Goal: Task Accomplishment & Management: Complete application form

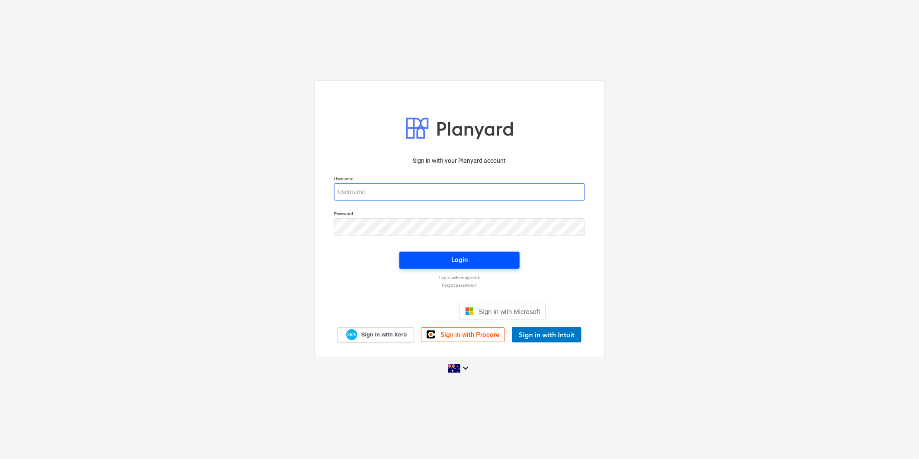
type input "[EMAIL_ADDRESS][DOMAIN_NAME]"
click at [464, 258] on div "Login" at bounding box center [459, 259] width 16 height 11
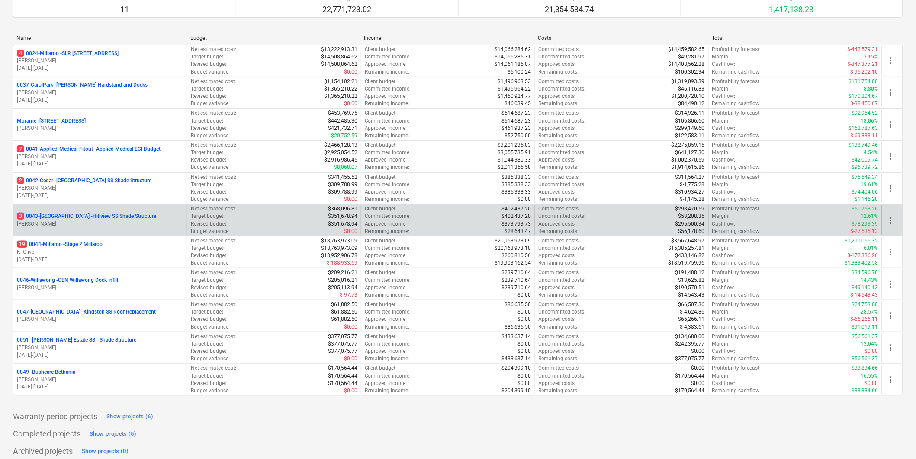
scroll to position [96, 0]
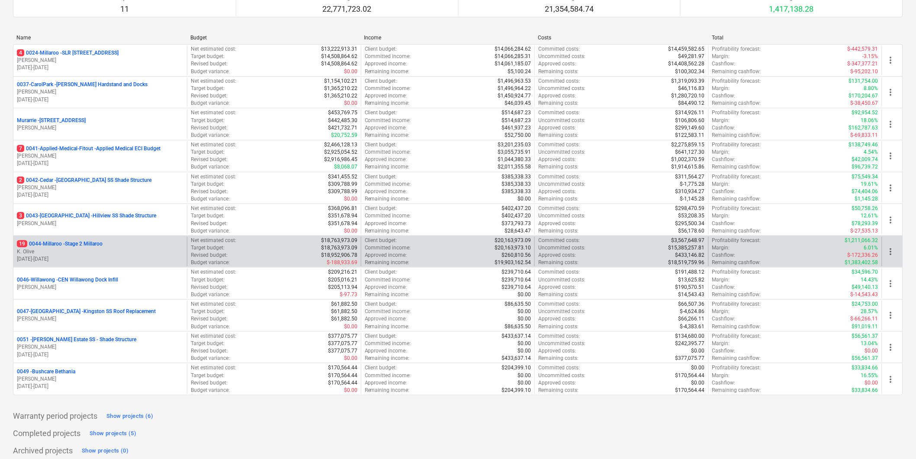
click at [84, 245] on p "19 0044-Millaroo - Stage 2 Millaroo" at bounding box center [60, 243] width 86 height 7
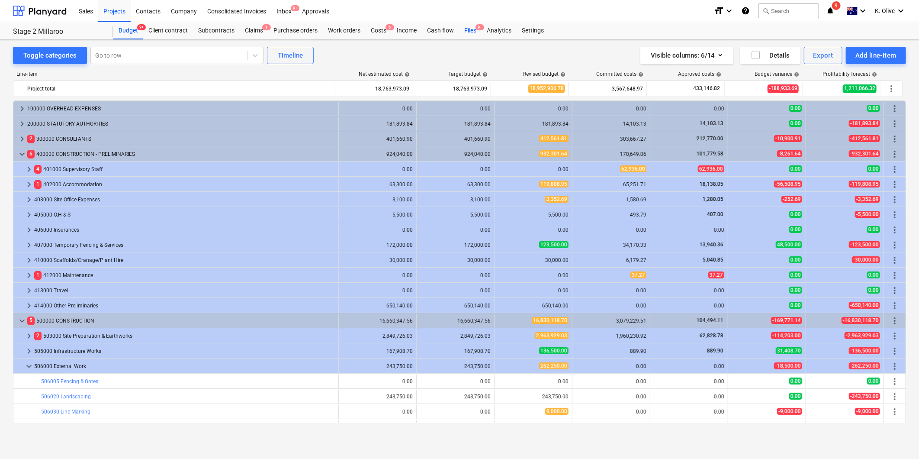
click at [470, 28] on div "Files 9+" at bounding box center [470, 30] width 23 height 17
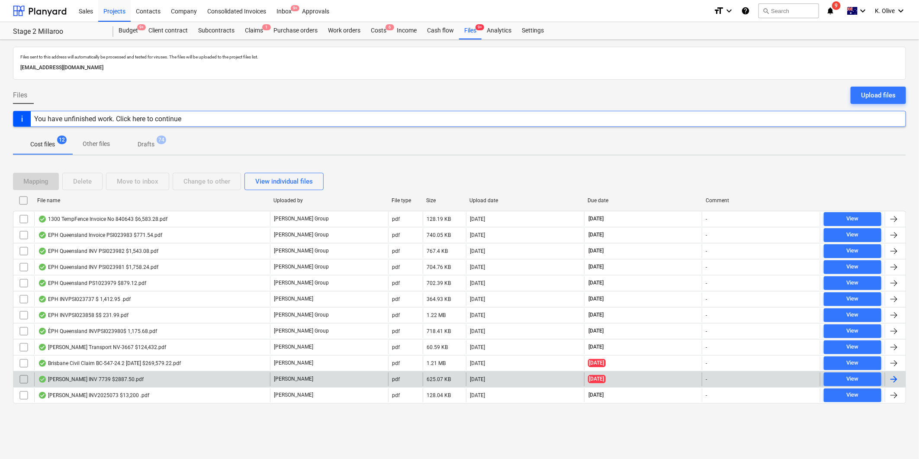
click at [118, 377] on div "[PERSON_NAME] INV 7739 $2887.50.pdf" at bounding box center [91, 379] width 106 height 7
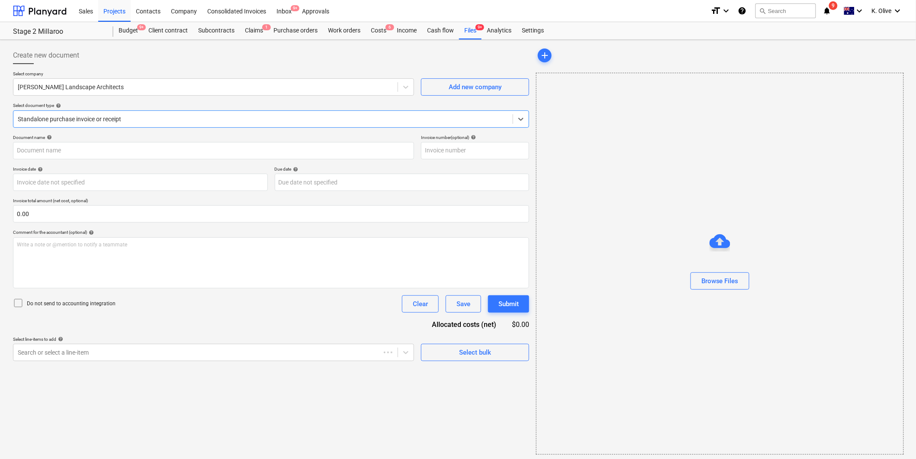
type input "INV-7739"
type input "[DATE]"
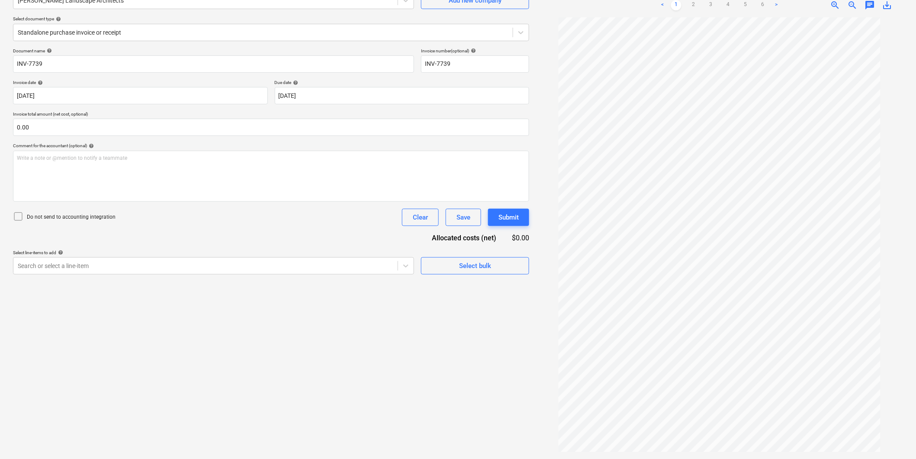
click at [437, 364] on div "Create new document Select company Jeremy Ferrier Landscape Architects Add new …" at bounding box center [271, 206] width 523 height 499
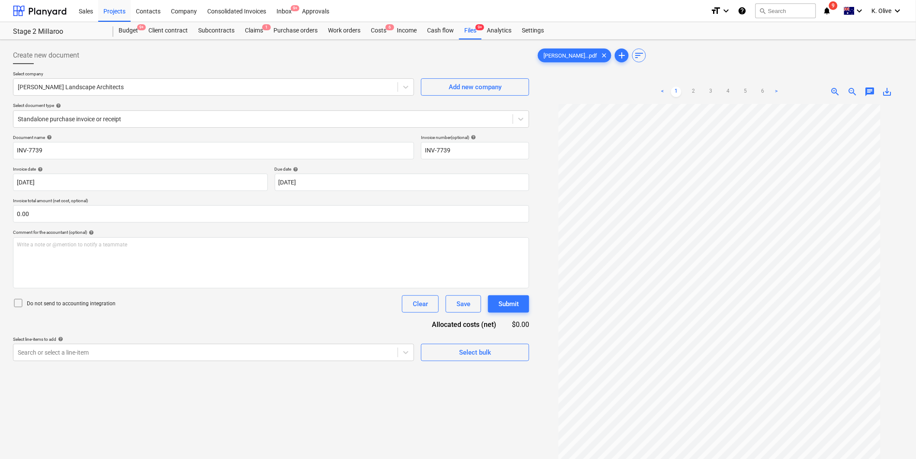
click at [403, 392] on div "Create new document Select company Jeremy Ferrier Landscape Architects Add new …" at bounding box center [271, 292] width 523 height 499
drag, startPoint x: 206, startPoint y: 30, endPoint x: 212, endPoint y: 31, distance: 6.1
click at [208, 30] on div "Subcontracts" at bounding box center [216, 30] width 47 height 17
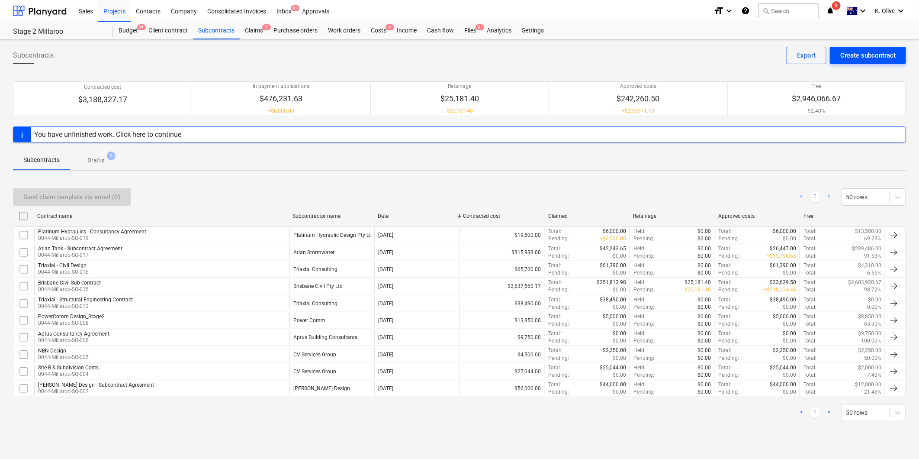
click at [870, 54] on div "Create subcontract" at bounding box center [867, 55] width 55 height 11
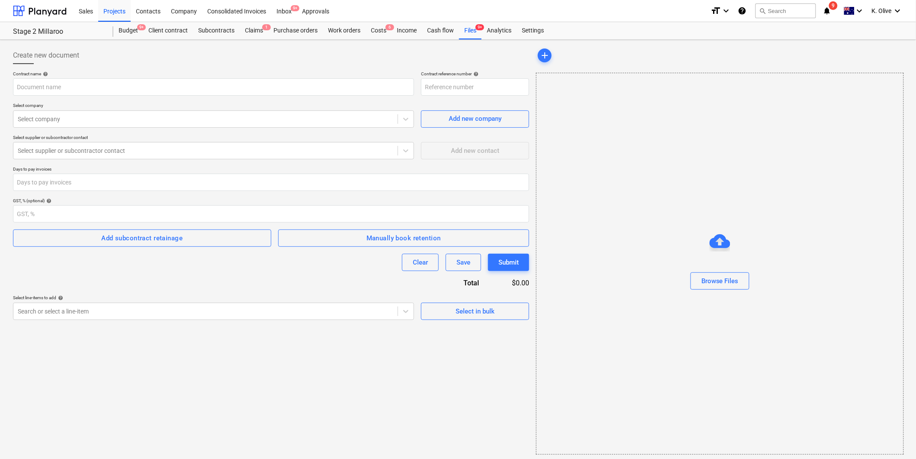
type input "0044-Millaroo-SO-021"
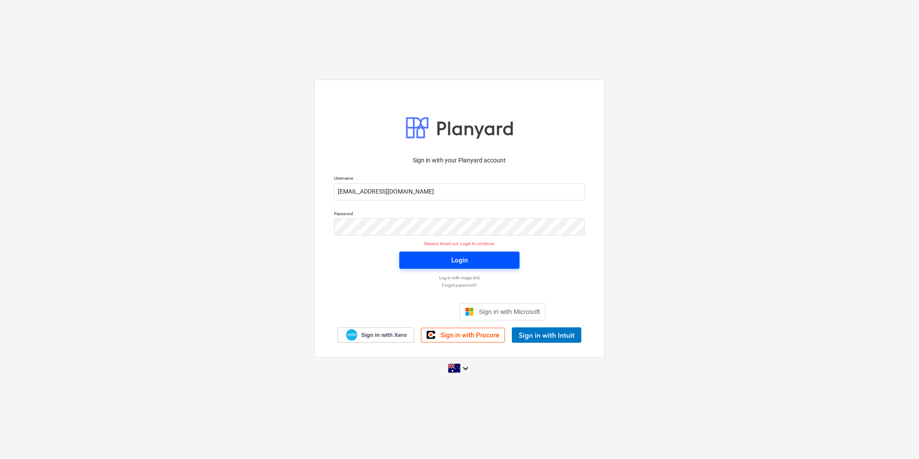
click at [460, 259] on div "Login" at bounding box center [459, 259] width 16 height 11
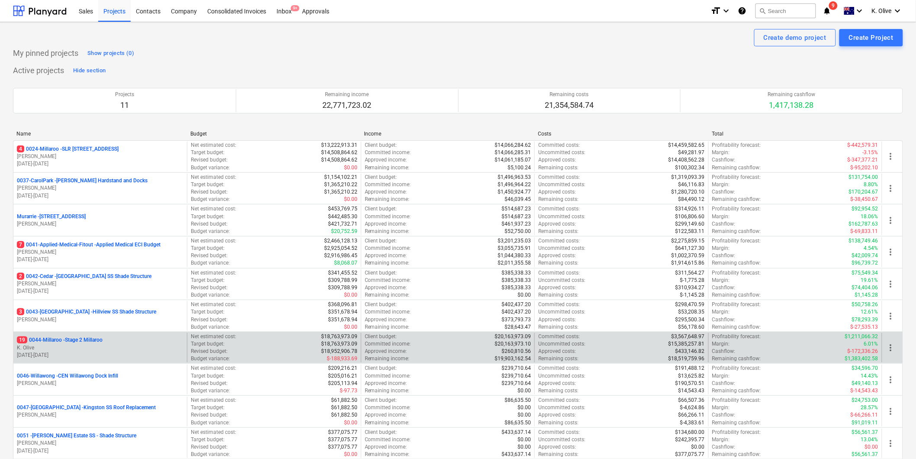
click at [90, 342] on p "19 0044-Millaroo - Stage 2 Millaroo" at bounding box center [60, 339] width 86 height 7
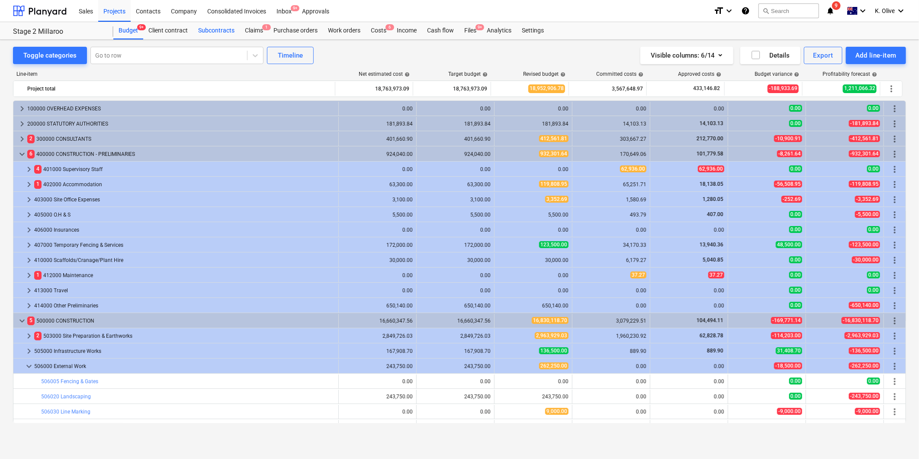
click at [226, 26] on div "Subcontracts" at bounding box center [216, 30] width 47 height 17
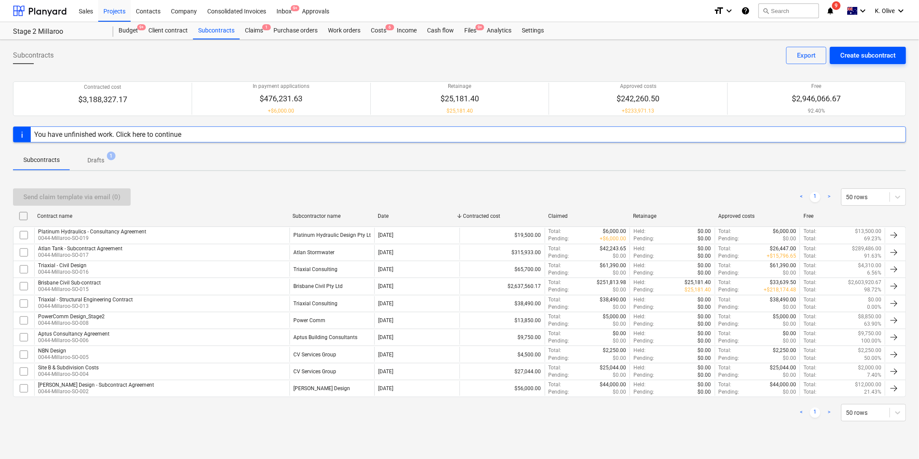
click at [868, 58] on div "Create subcontract" at bounding box center [867, 55] width 55 height 11
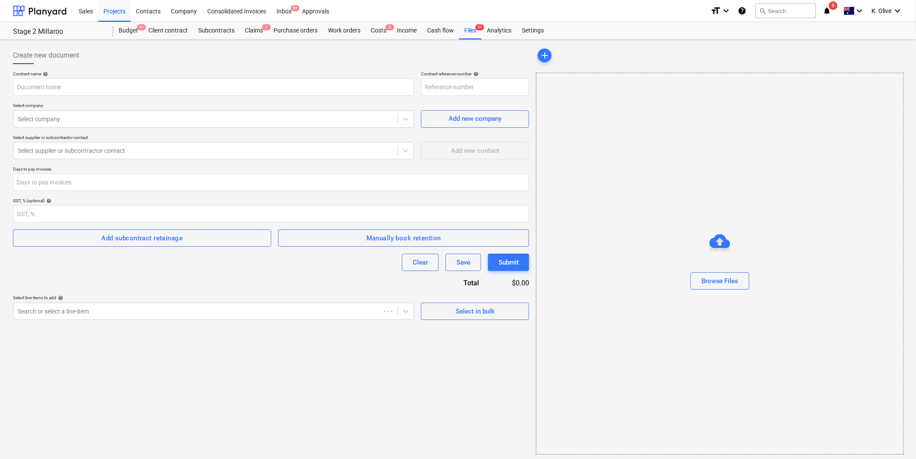
type input "0044-Millaroo-SO-022"
click at [109, 84] on input "text" at bounding box center [213, 86] width 401 height 17
click at [114, 81] on input "text" at bounding box center [213, 86] width 401 height 17
click at [367, 95] on input "text" at bounding box center [213, 86] width 401 height 17
click at [44, 88] on input "text" at bounding box center [213, 86] width 401 height 17
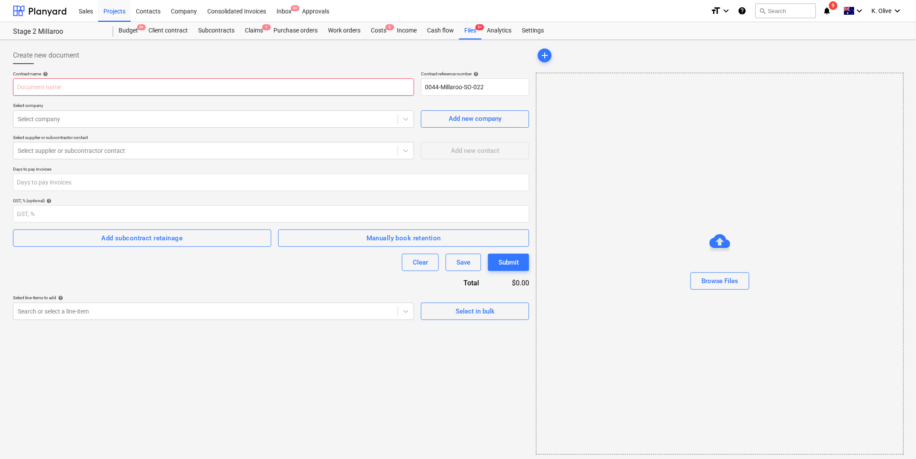
click at [97, 85] on input "text" at bounding box center [213, 86] width 401 height 17
paste input "[PERSON_NAME] Landscape Architects"
type input "[PERSON_NAME] Landscape Architects Consultancty Agreement"
click at [175, 119] on div at bounding box center [206, 119] width 376 height 9
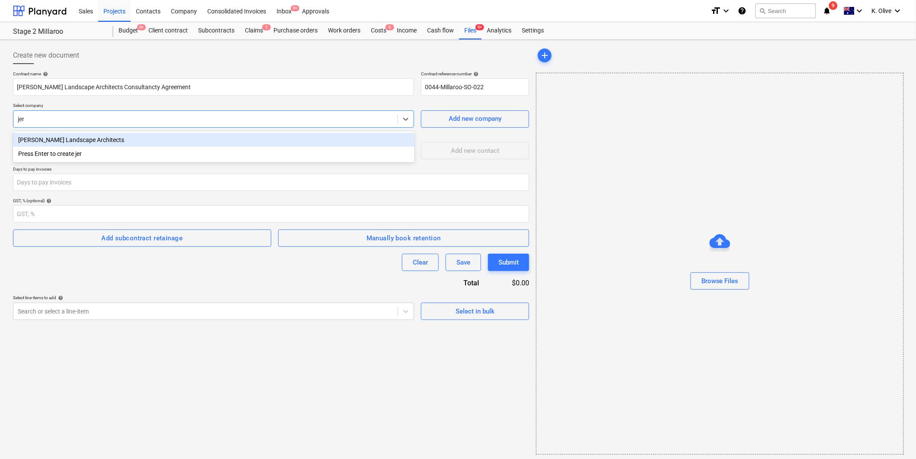
type input "[PERSON_NAME]"
click at [147, 142] on div "[PERSON_NAME] Landscape Architects" at bounding box center [214, 140] width 402 height 14
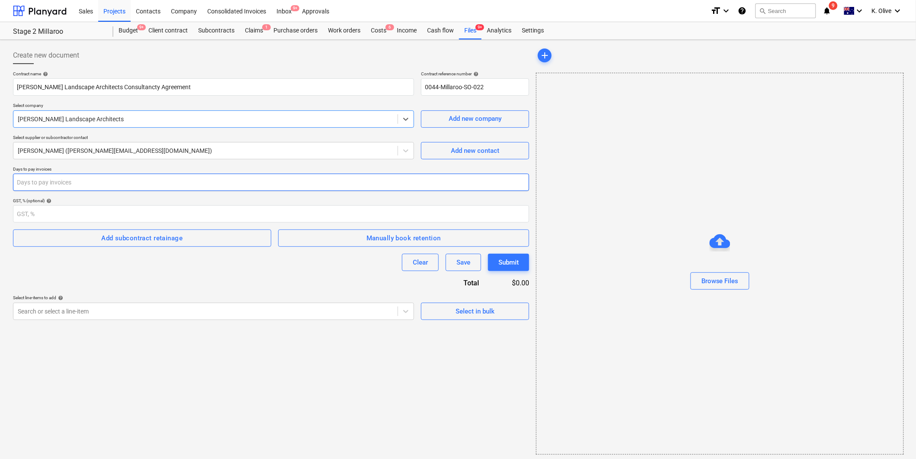
click at [150, 184] on input "number" at bounding box center [271, 182] width 516 height 17
click at [109, 214] on input "number" at bounding box center [271, 213] width 516 height 17
click at [245, 279] on div "Contract name help [PERSON_NAME] Landscape Architects Consultancty Agreement Co…" at bounding box center [271, 195] width 516 height 249
click at [181, 312] on div at bounding box center [206, 311] width 376 height 9
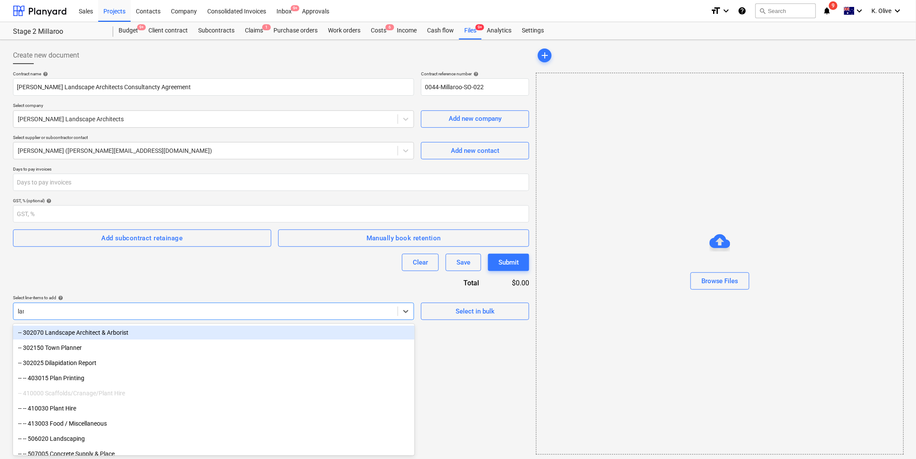
type input "land"
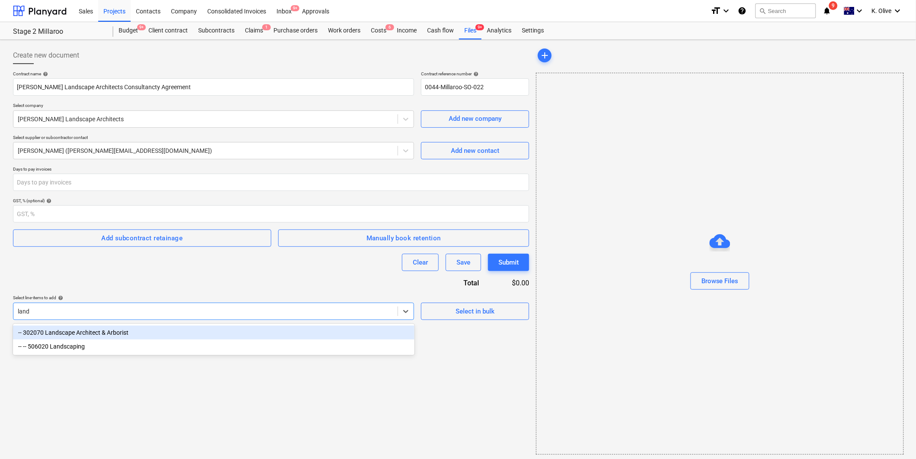
click at [84, 333] on div "-- 302070 Landscape Architect & Arborist" at bounding box center [214, 332] width 402 height 14
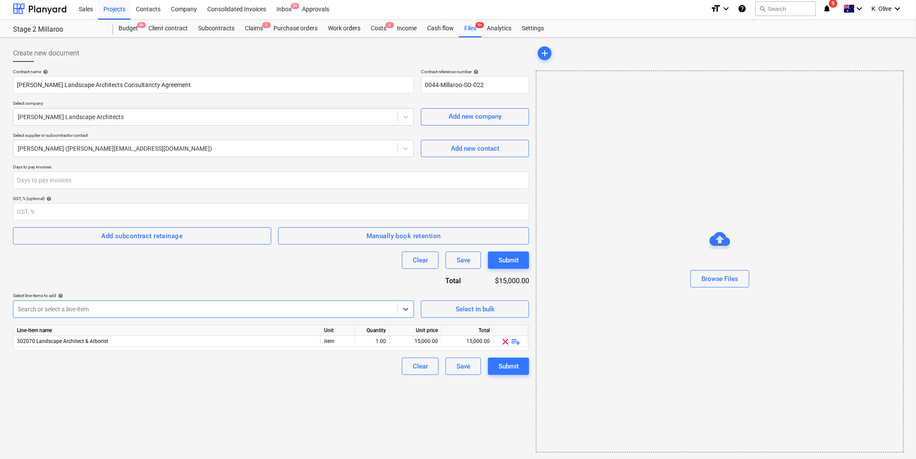
scroll to position [3, 0]
click at [513, 338] on span "playlist_add" at bounding box center [516, 341] width 10 height 10
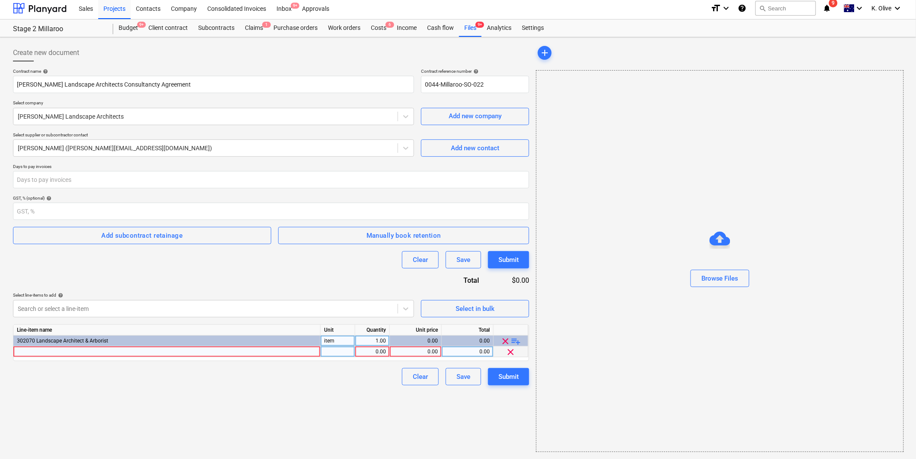
click at [93, 354] on div at bounding box center [166, 351] width 307 height 11
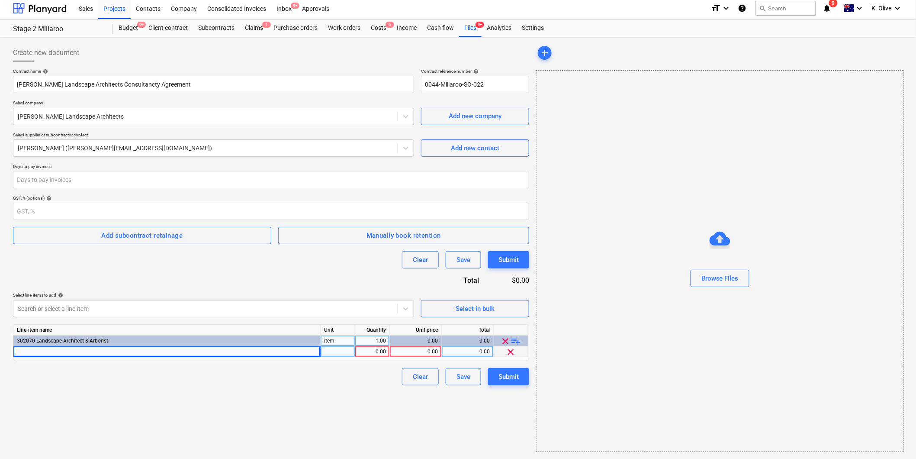
click at [132, 348] on div at bounding box center [166, 351] width 307 height 11
type input "Developed Design"
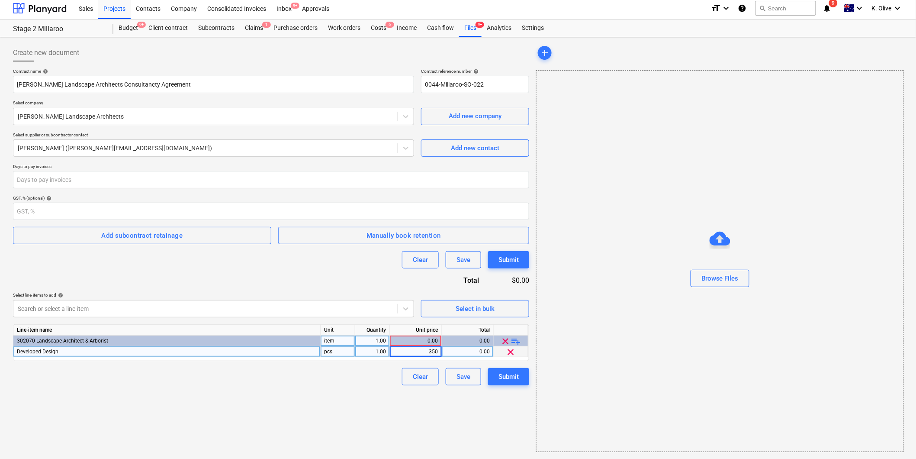
type input "3500"
click at [516, 337] on span "playlist_add" at bounding box center [516, 341] width 10 height 10
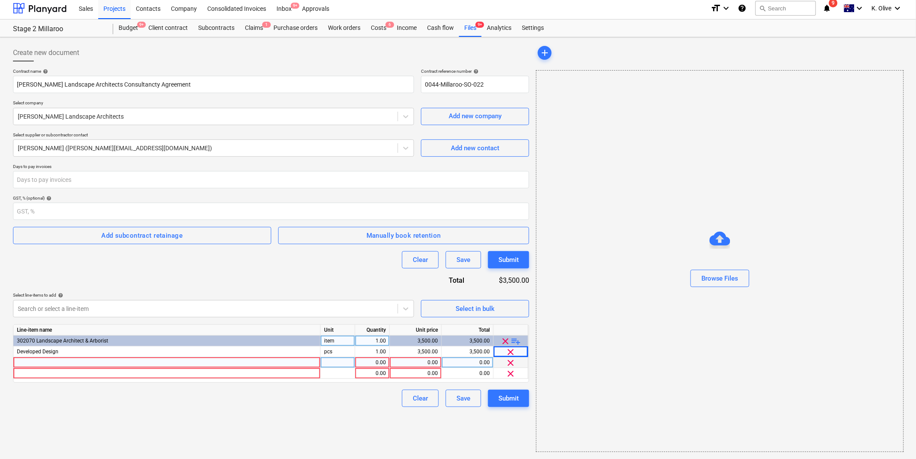
drag, startPoint x: 93, startPoint y: 355, endPoint x: 91, endPoint y: 360, distance: 4.8
click at [91, 360] on div "Line-item name Unit Quantity Unit price Total 302070 Landscape Architect & Arbo…" at bounding box center [271, 353] width 516 height 58
click at [89, 358] on div at bounding box center [166, 362] width 307 height 11
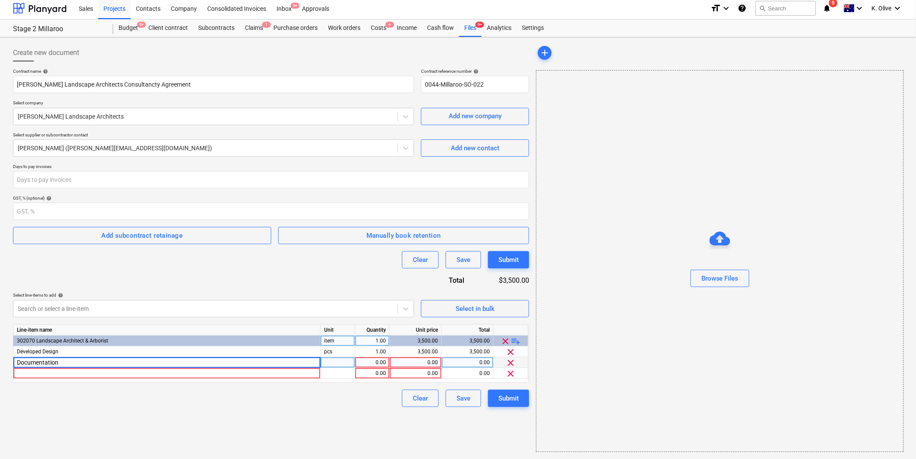
type input "Documentation"
type input "6500"
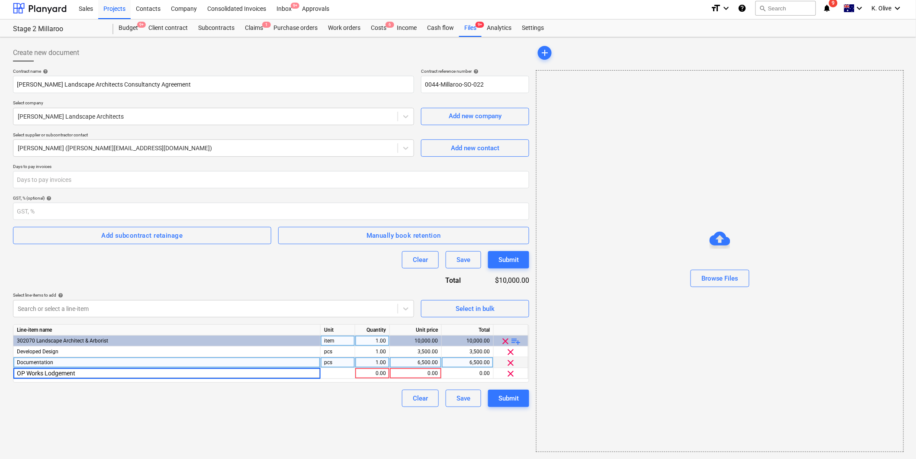
type input "OP Works Lodgement"
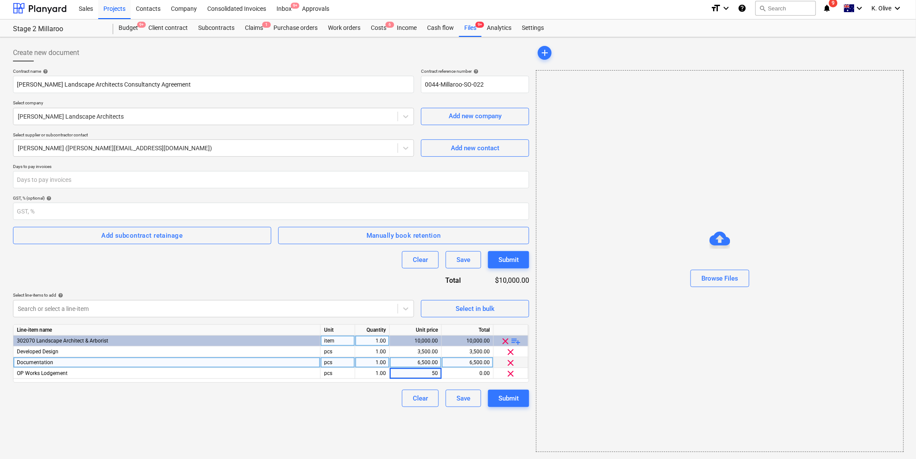
type input "500"
click at [520, 340] on span "playlist_add" at bounding box center [516, 341] width 10 height 10
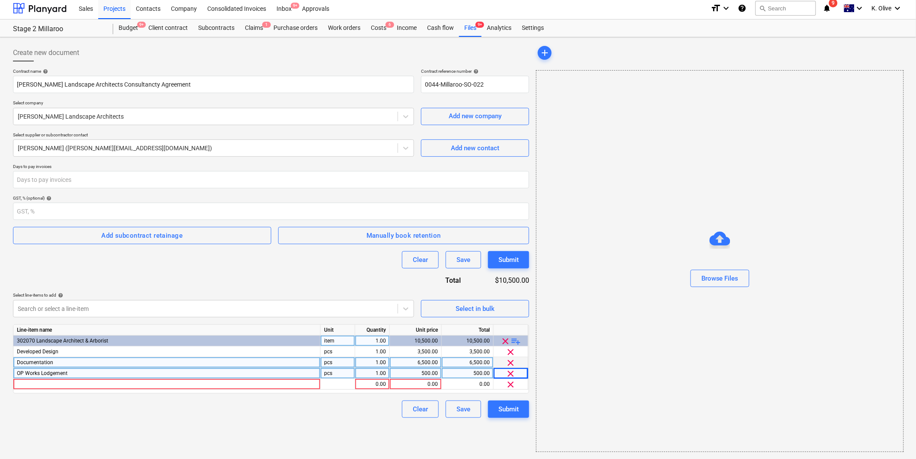
click at [77, 370] on div "OP Works Lodgement" at bounding box center [166, 373] width 307 height 11
click at [78, 372] on input "OP Works Lodgement" at bounding box center [166, 373] width 307 height 10
type input "OP Works Lodgement -"
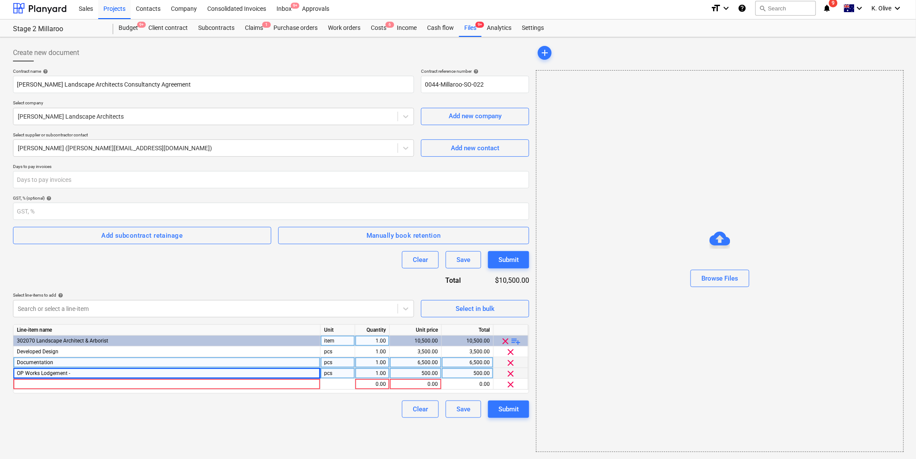
click at [92, 376] on div "OP Works Lodgement -" at bounding box center [166, 373] width 307 height 11
click at [95, 373] on input "OP Works Lodgement -" at bounding box center [166, 373] width 307 height 10
type input "OP Works Lodgement - Works on Private Land plans"
drag, startPoint x: 159, startPoint y: 373, endPoint x: 16, endPoint y: 370, distance: 142.4
click at [15, 364] on div "Line-item name Unit Quantity Unit price Total 302070 Landscape Architect & Arbo…" at bounding box center [271, 358] width 516 height 69
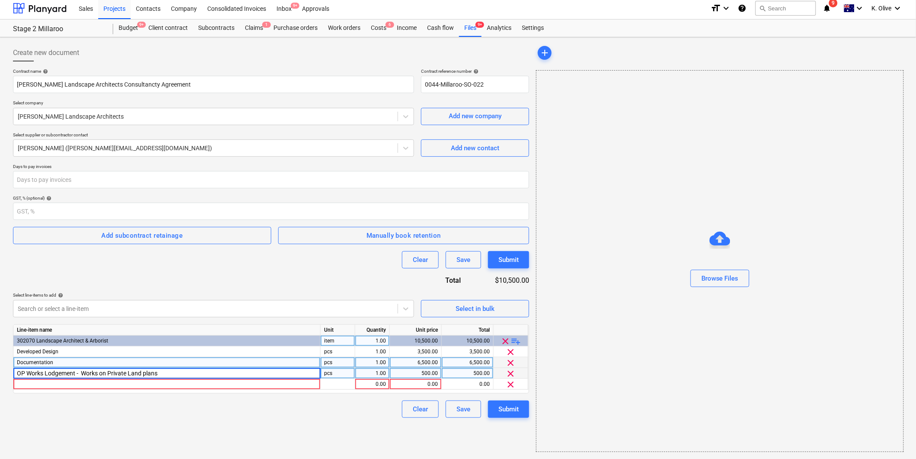
click at [19, 372] on input "OP Works Lodgement - Works on Private Land plans" at bounding box center [166, 373] width 307 height 10
drag, startPoint x: 16, startPoint y: 372, endPoint x: 68, endPoint y: 371, distance: 51.5
click at [78, 377] on input "OP Works Lodgement - Works on Private Land plans" at bounding box center [166, 373] width 307 height 10
click at [71, 384] on div at bounding box center [166, 384] width 307 height 11
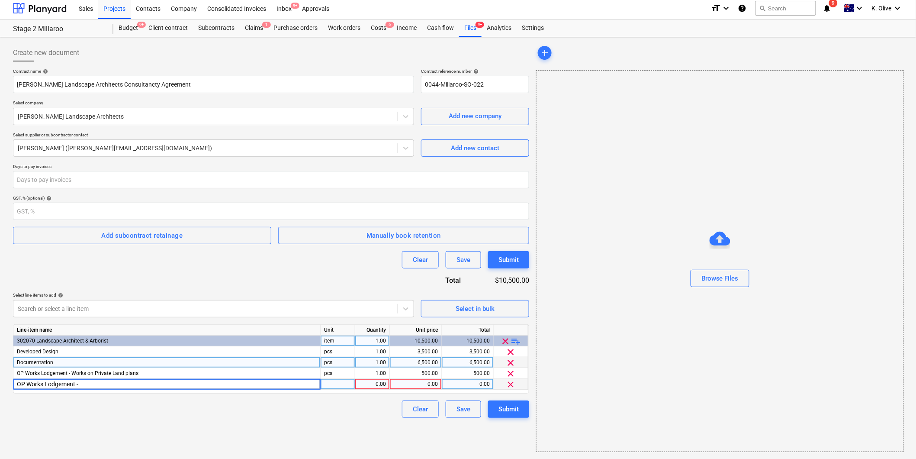
type input "OP Works Lodgement -"
click at [80, 384] on div "OP Works Lodgement -" at bounding box center [166, 384] width 307 height 11
click at [87, 381] on input "OP Works Lodgement -" at bounding box center [166, 384] width 307 height 10
click at [89, 383] on input "OP Works Lodgement -" at bounding box center [166, 384] width 307 height 10
click at [89, 384] on input "OP Works Lodgement -" at bounding box center [166, 384] width 307 height 10
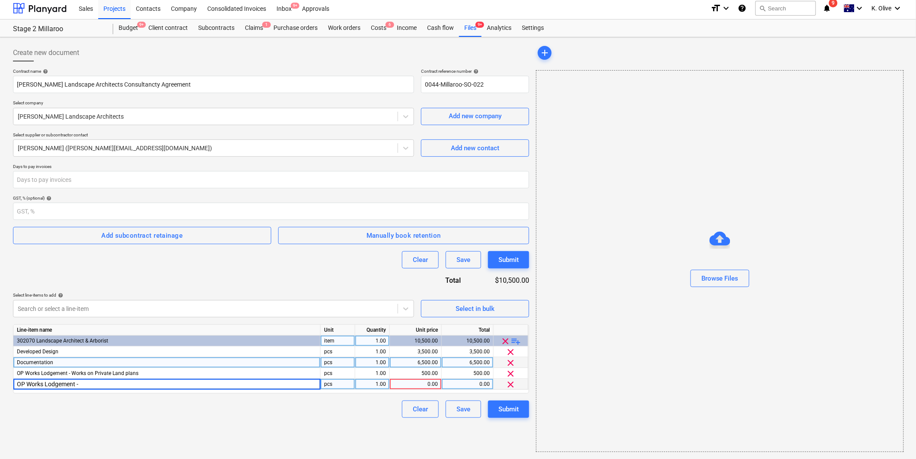
type input "OP Works Lodgement - Works on Public Open Spaces plans"
click at [412, 382] on div "0.00" at bounding box center [415, 384] width 45 height 11
type input "500"
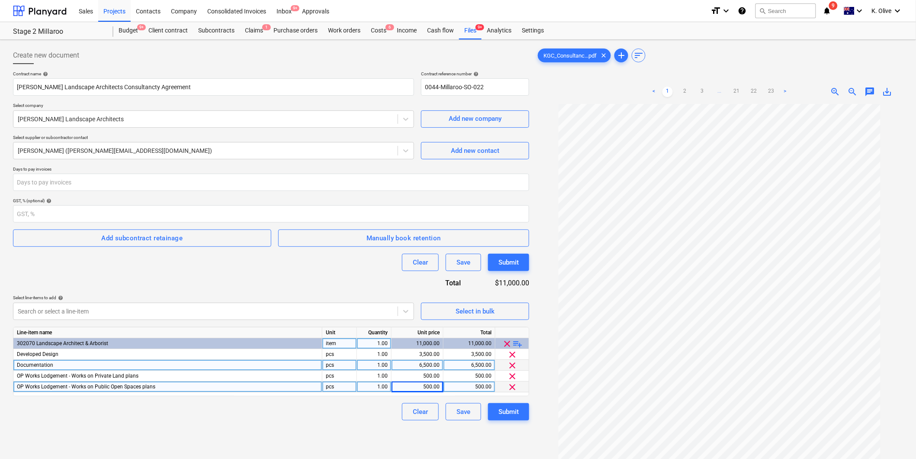
scroll to position [23, 0]
click at [514, 414] on div "Submit" at bounding box center [509, 411] width 20 height 11
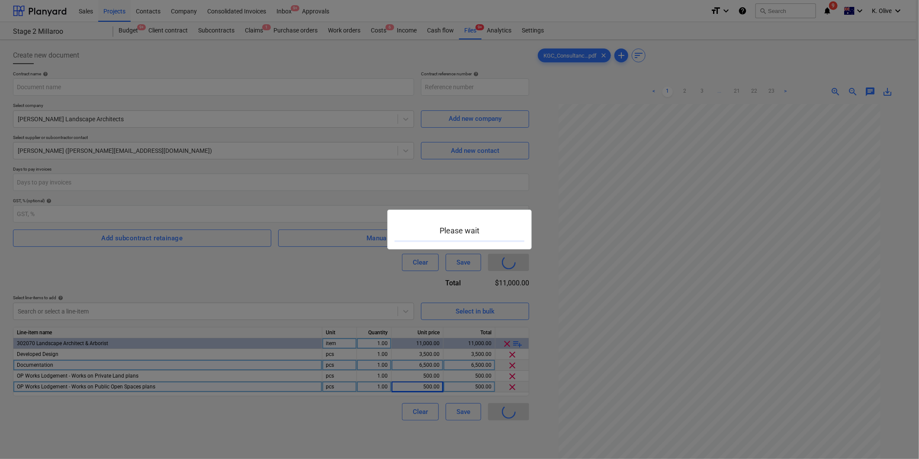
type input "0044-Millaroo-SO-022"
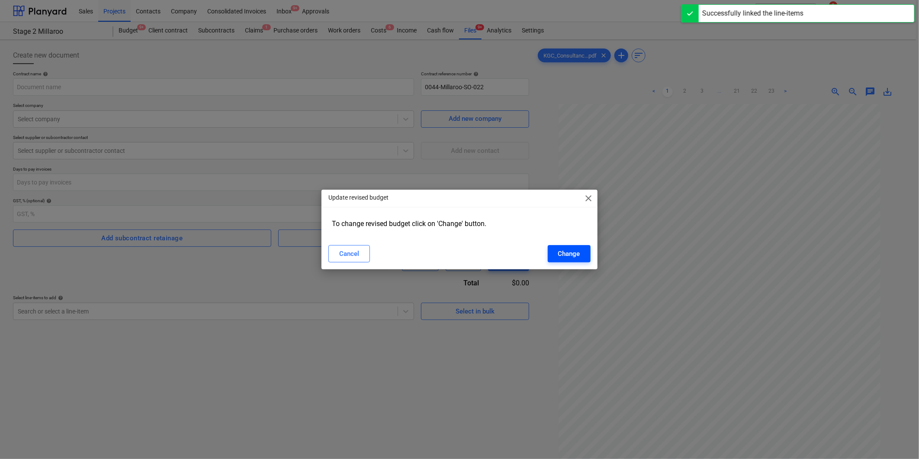
click at [573, 255] on div "Change" at bounding box center [569, 253] width 22 height 11
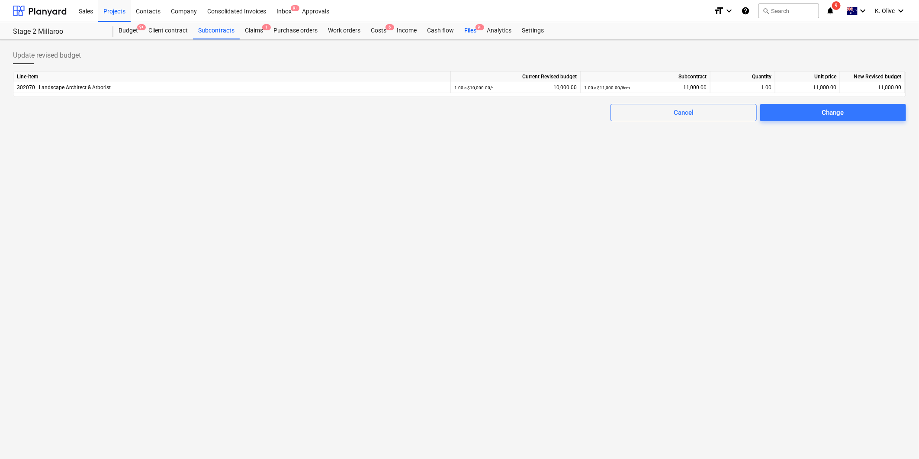
click at [472, 32] on div "Files 9+" at bounding box center [470, 30] width 23 height 17
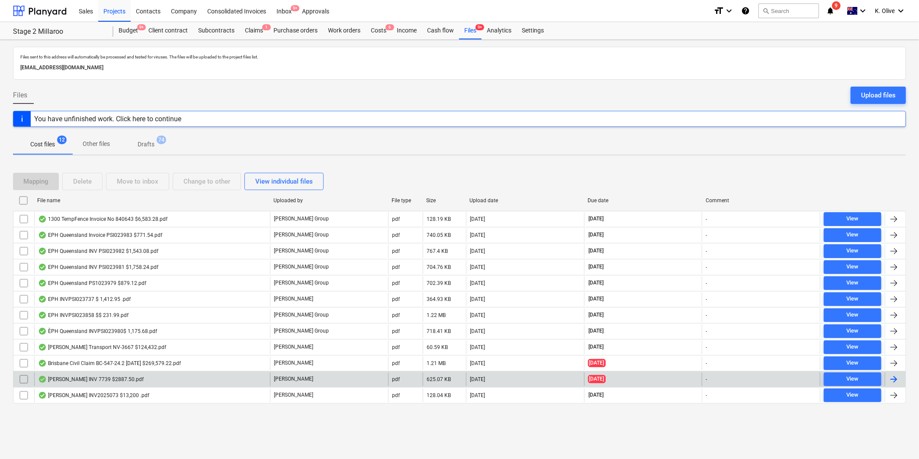
click at [57, 378] on div "[PERSON_NAME] INV 7739 $2887.50.pdf" at bounding box center [91, 379] width 106 height 7
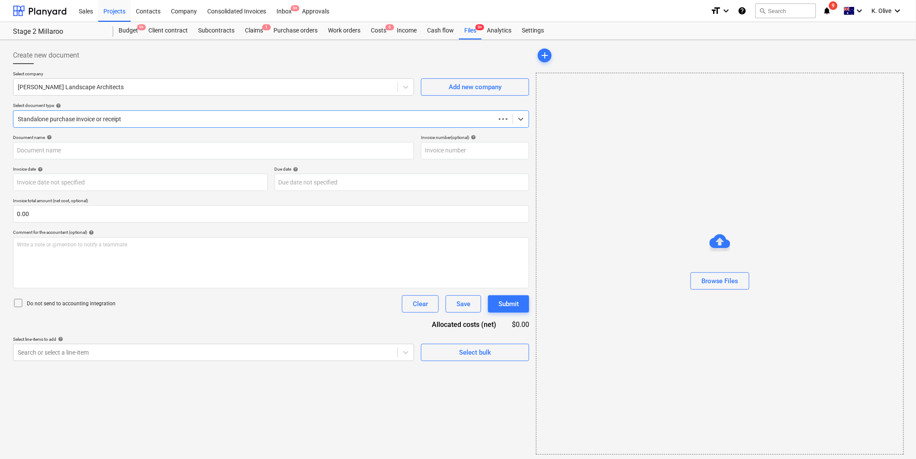
type input "INV-7739"
type input "[DATE]"
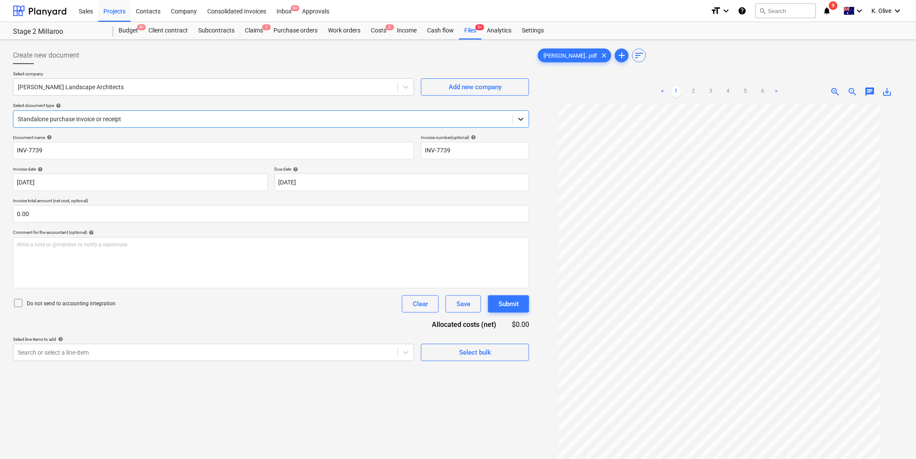
click at [515, 116] on div at bounding box center [521, 119] width 16 height 16
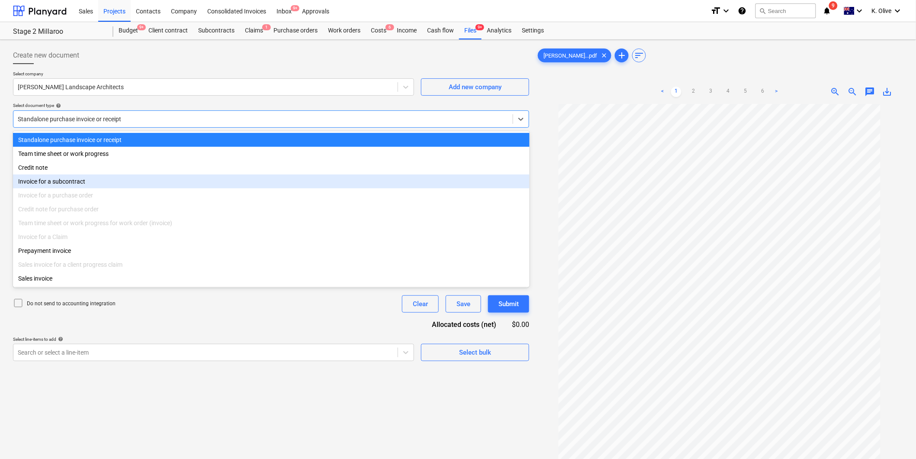
click at [75, 186] on div "Invoice for a subcontract" at bounding box center [271, 181] width 517 height 14
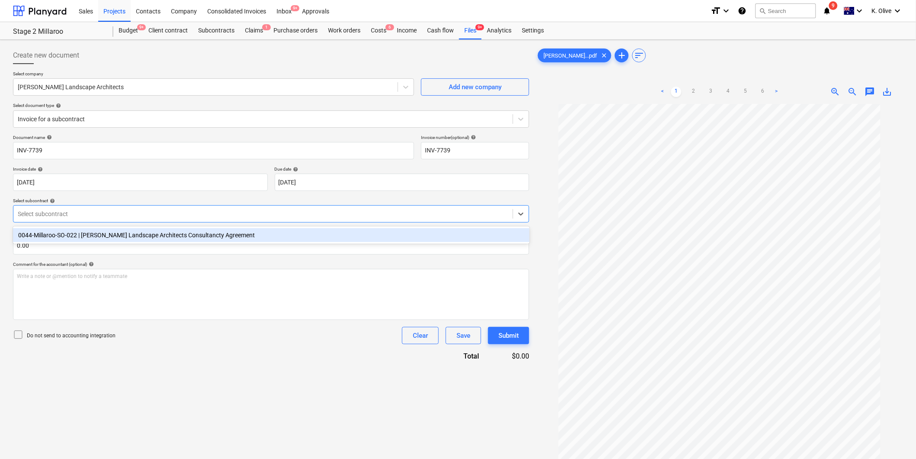
click at [92, 213] on div at bounding box center [263, 213] width 491 height 9
click at [84, 237] on div "0044-Millaroo-SO-022 | [PERSON_NAME] Landscape Architects Consultancty Agreement" at bounding box center [271, 235] width 517 height 14
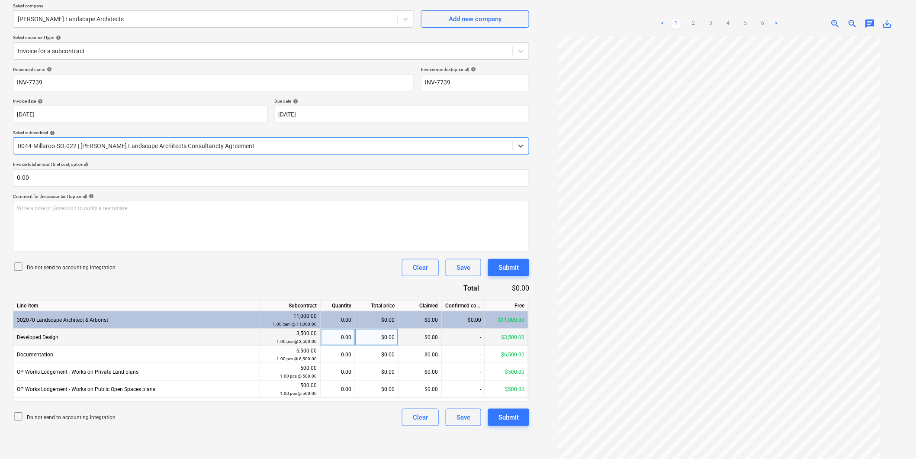
scroll to position [87, 0]
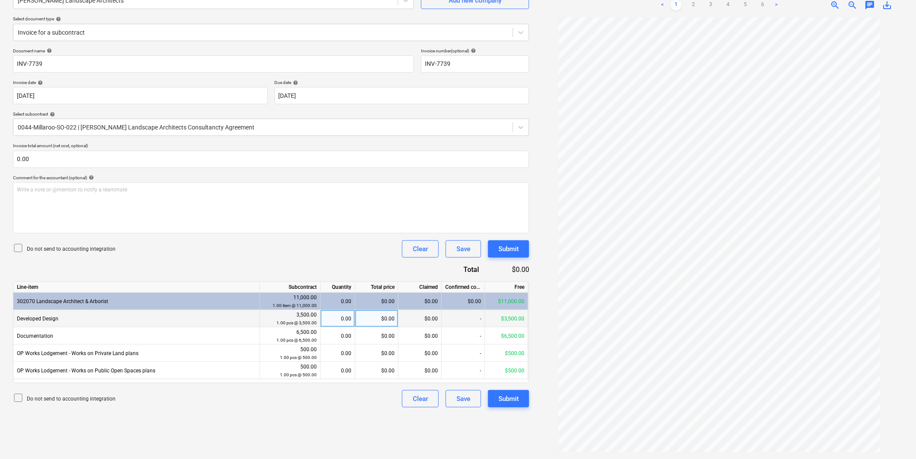
click at [338, 321] on div "0.00" at bounding box center [337, 318] width 27 height 17
type input "0.75"
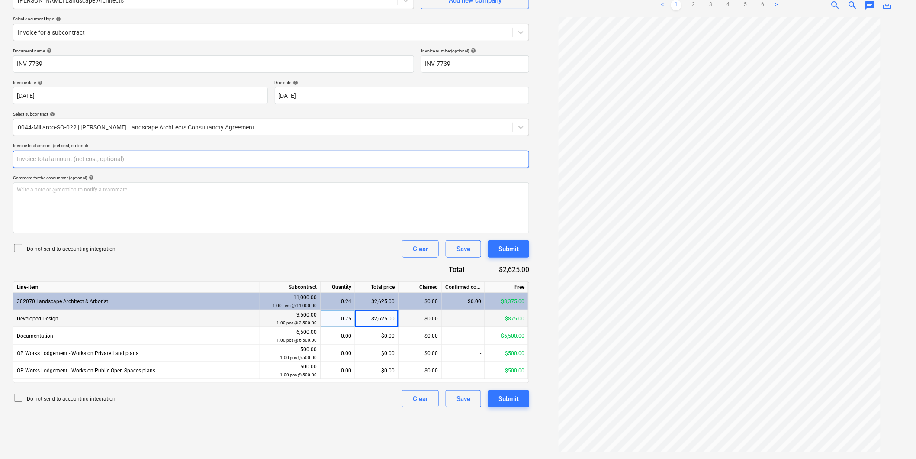
click at [91, 157] on input "text" at bounding box center [271, 159] width 516 height 17
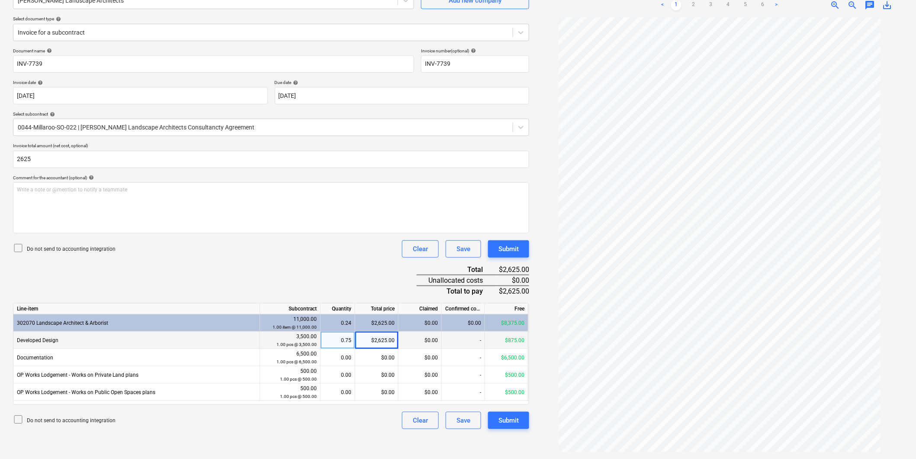
type input "2,625.00"
click at [230, 274] on div "Document name help INV-7739 Invoice number (optional) help INV-7739 Invoice dat…" at bounding box center [271, 238] width 516 height 381
click at [499, 422] on div "Submit" at bounding box center [509, 420] width 20 height 11
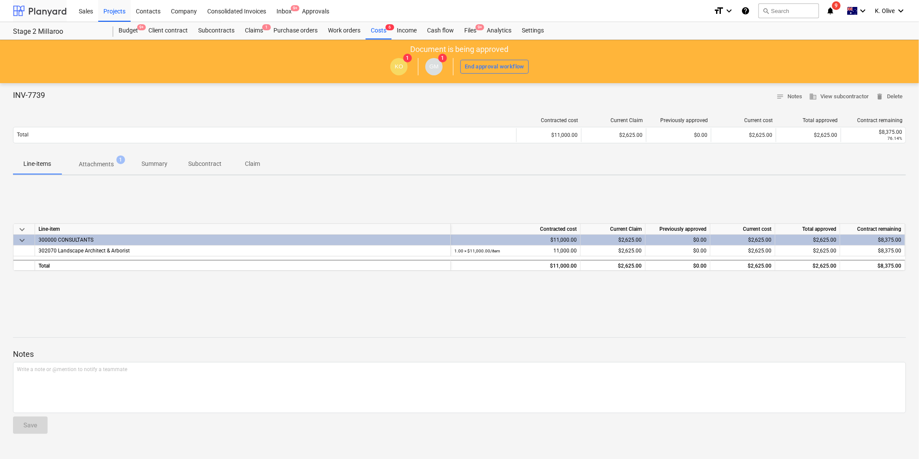
click at [42, 9] on div at bounding box center [40, 11] width 54 height 22
